Goal: Task Accomplishment & Management: Use online tool/utility

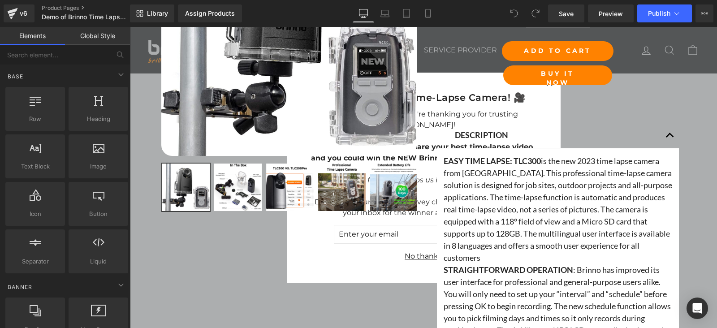
drag, startPoint x: 639, startPoint y: 138, endPoint x: 655, endPoint y: 135, distance: 16.9
click at [639, 138] on div "description Text Block" at bounding box center [558, 135] width 206 height 12
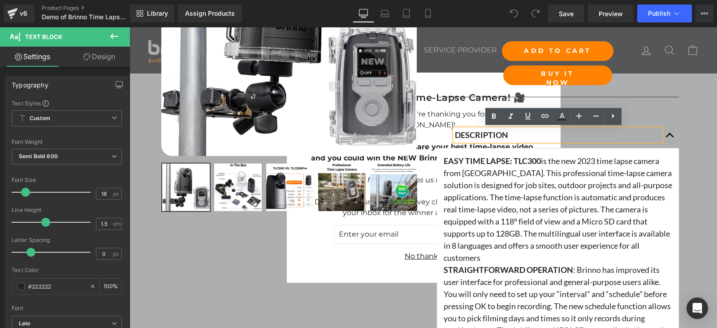
click at [667, 136] on button "button" at bounding box center [670, 135] width 18 height 26
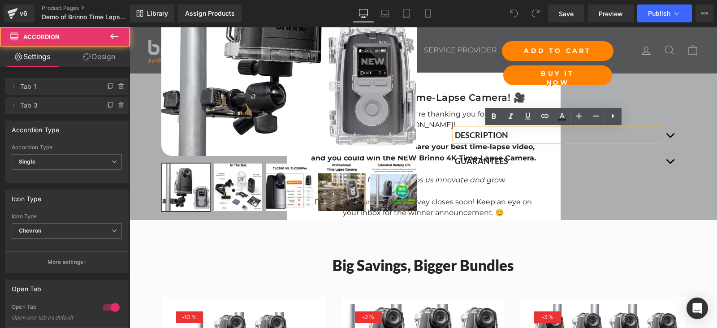
click at [662, 116] on div "description Text Block EASY TIME LAPSE: TLC300 is the new 2023 time lapse camer…" at bounding box center [558, 141] width 242 height 65
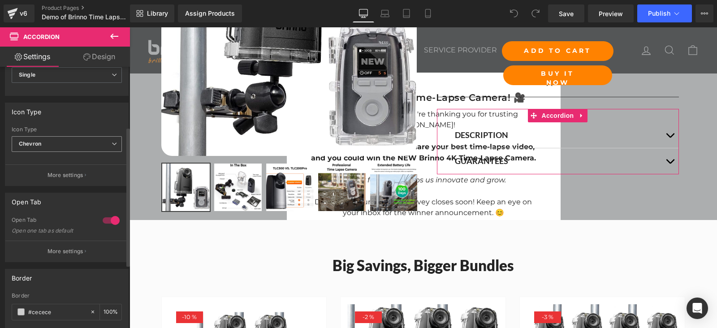
scroll to position [112, 0]
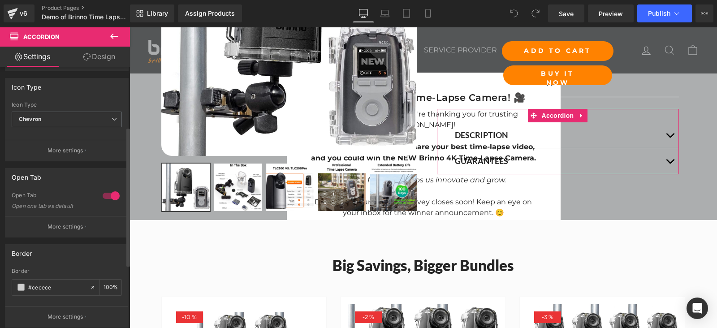
click at [108, 195] on div at bounding box center [111, 196] width 22 height 14
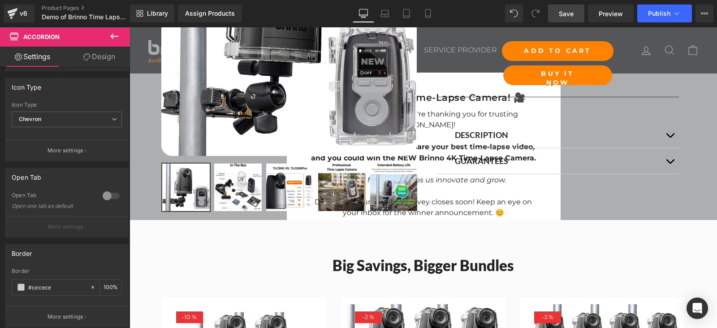
drag, startPoint x: 565, startPoint y: 10, endPoint x: 473, endPoint y: 1, distance: 92.7
click at [565, 10] on span "Save" at bounding box center [566, 13] width 15 height 9
click at [605, 17] on span "Preview" at bounding box center [611, 13] width 24 height 9
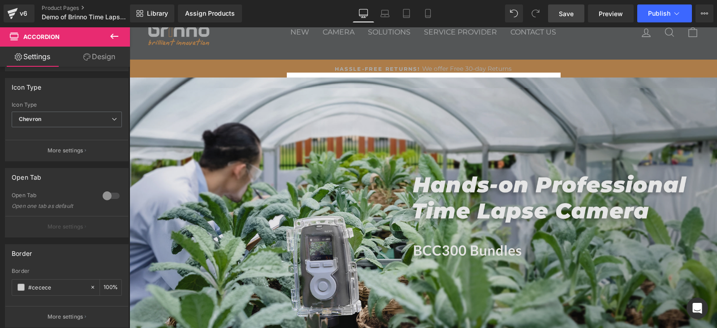
scroll to position [0, 0]
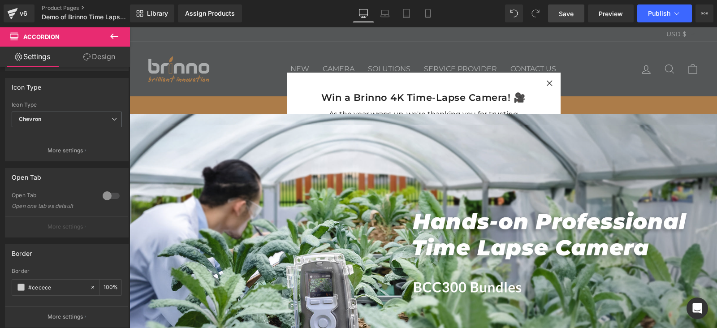
click at [546, 88] on icon "button" at bounding box center [549, 83] width 13 height 13
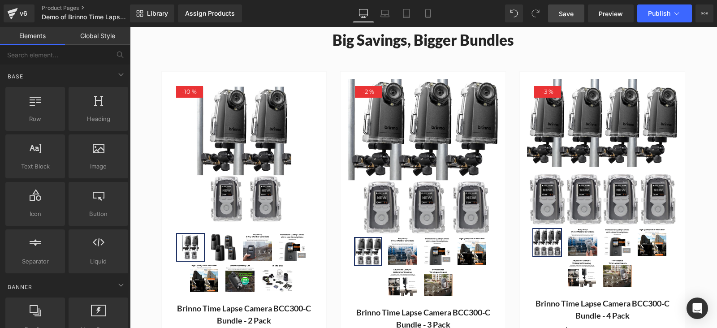
scroll to position [952, 0]
